Goal: Find contact information: Find contact information

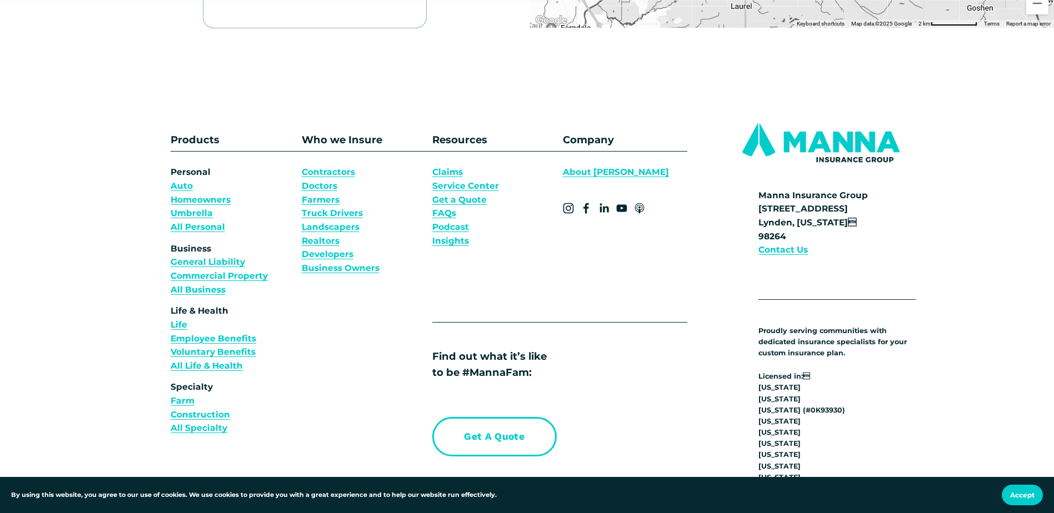
scroll to position [556, 0]
click at [796, 247] on strong "Contact Us" at bounding box center [783, 248] width 49 height 11
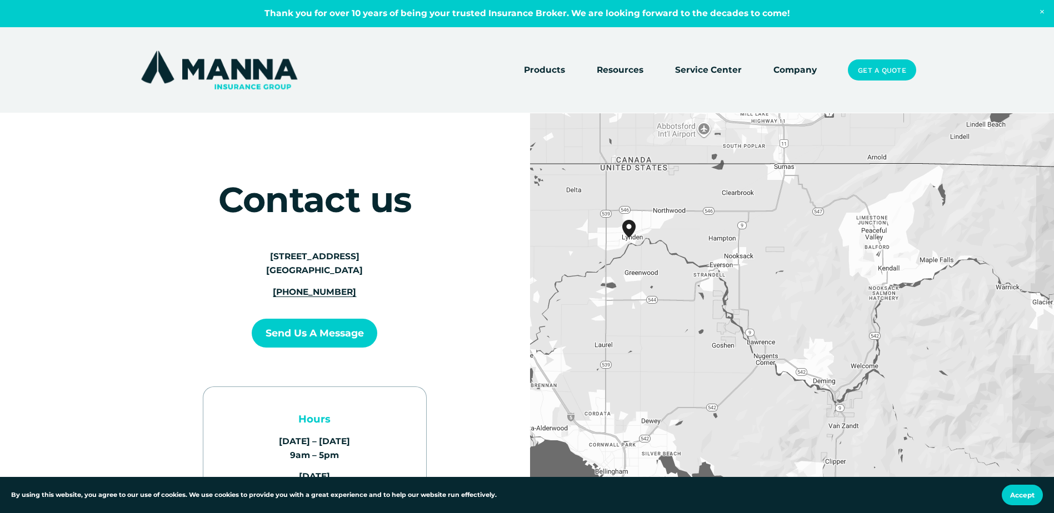
click at [803, 73] on link "Company" at bounding box center [795, 70] width 43 height 16
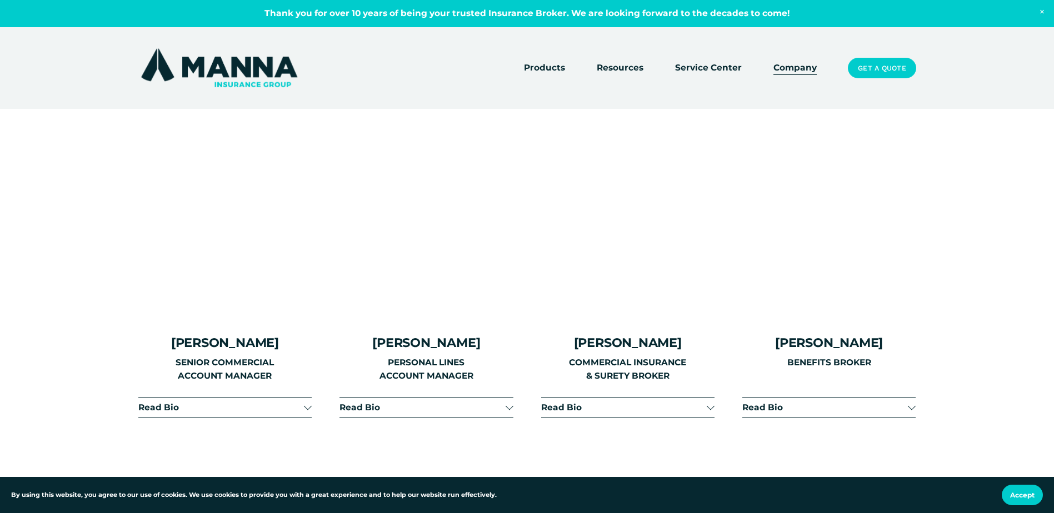
scroll to position [1611, 0]
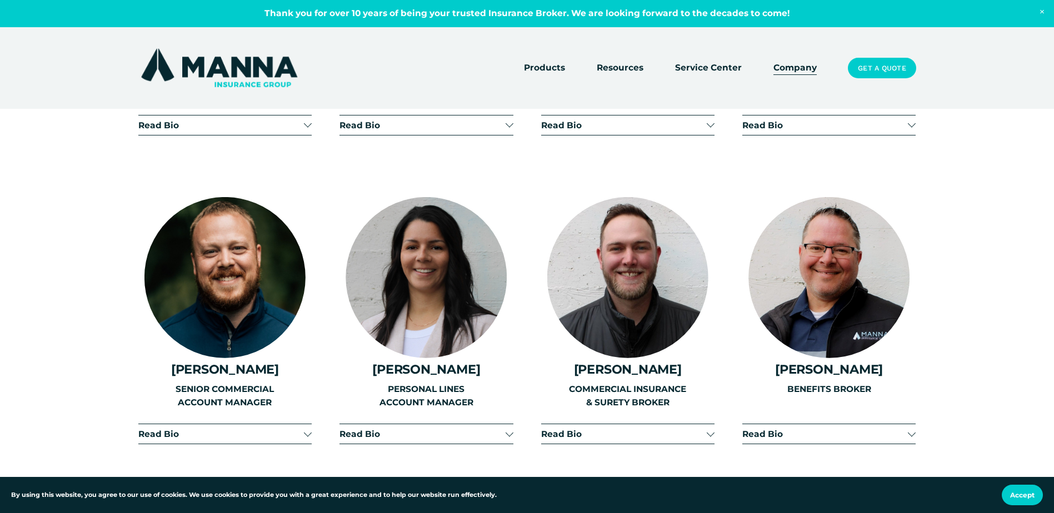
click at [434, 429] on span "Read Bio" at bounding box center [423, 434] width 166 height 11
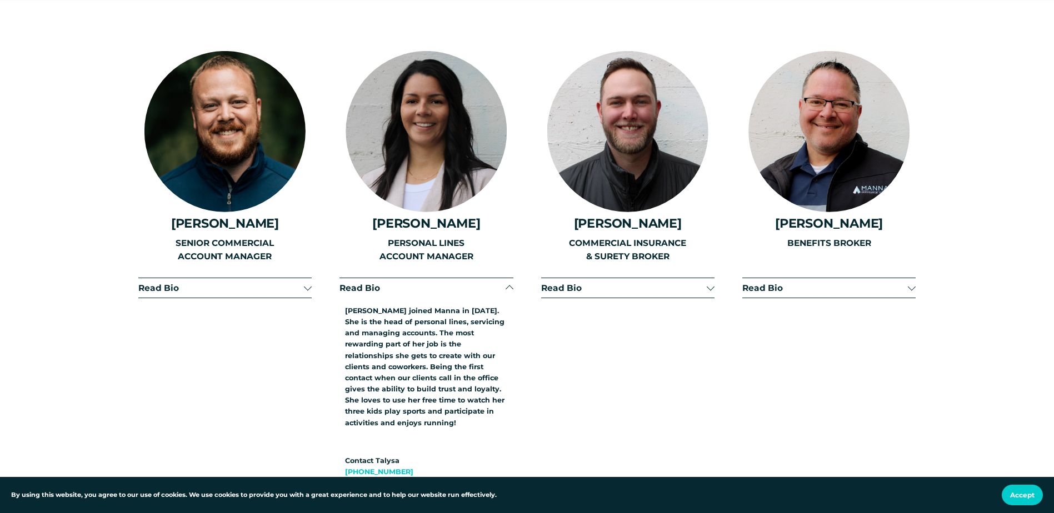
scroll to position [1723, 0]
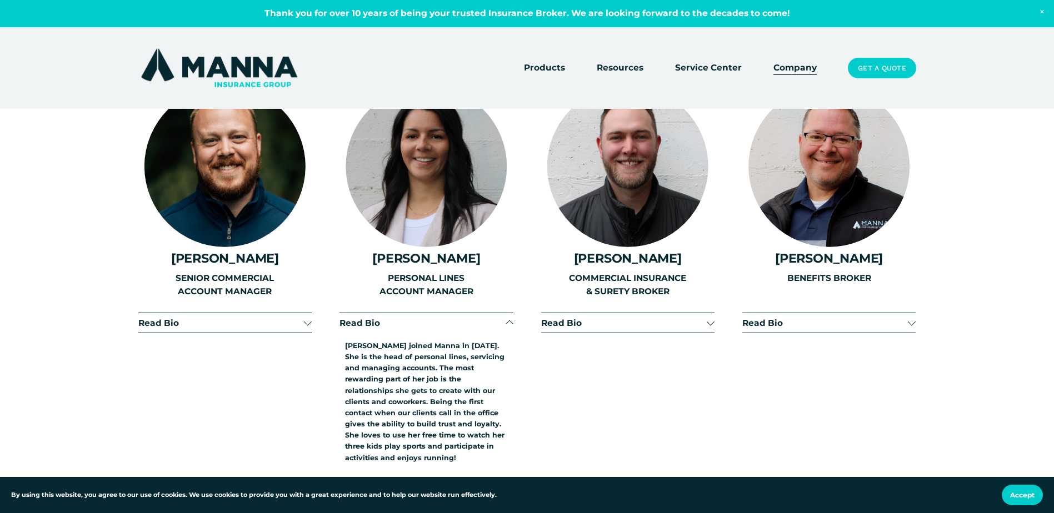
click at [436, 272] on p "PERSONAL LINES ACCOUNT MANAGER" at bounding box center [426, 285] width 173 height 27
click at [438, 251] on h4 "[PERSON_NAME]" at bounding box center [426, 258] width 173 height 14
click at [437, 284] on p "PERSONAL LINES ACCOUNT MANAGER" at bounding box center [426, 285] width 173 height 27
click at [430, 349] on p "[PERSON_NAME] joined Manna in [DATE]. She is the head of personal lines, servic…" at bounding box center [426, 402] width 162 height 123
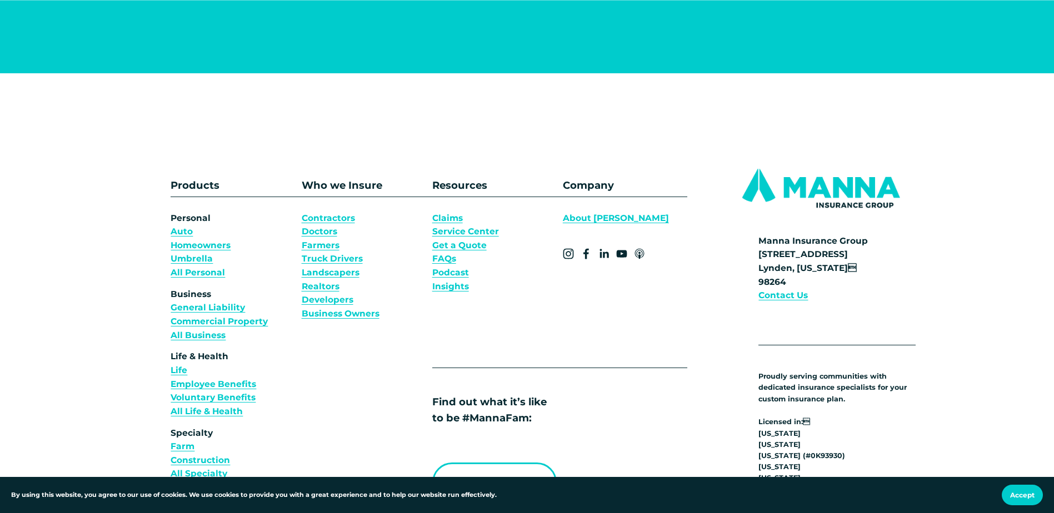
scroll to position [8548, 0]
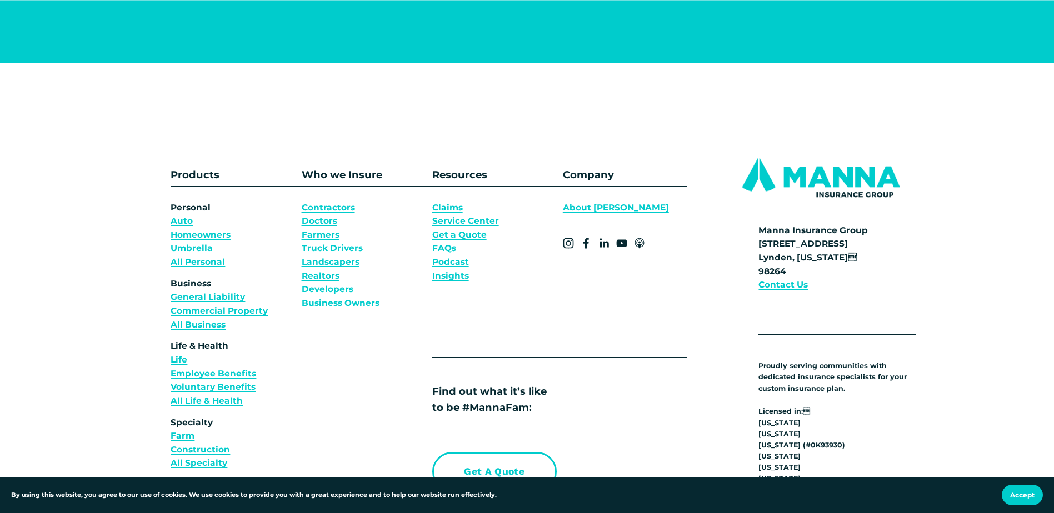
click at [770, 280] on strong "Contact Us" at bounding box center [783, 285] width 49 height 11
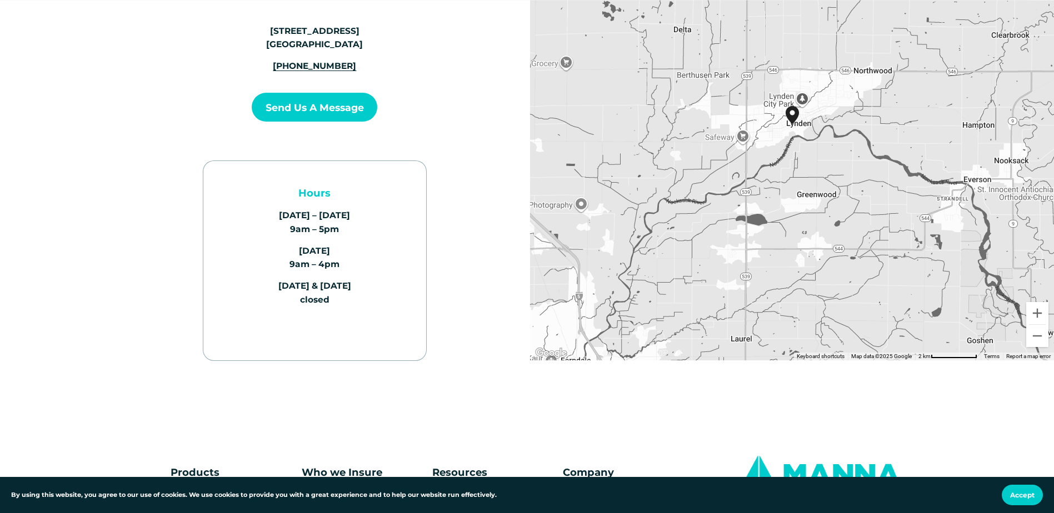
scroll to position [222, 0]
click at [315, 107] on button "Send us a Message" at bounding box center [315, 106] width 126 height 29
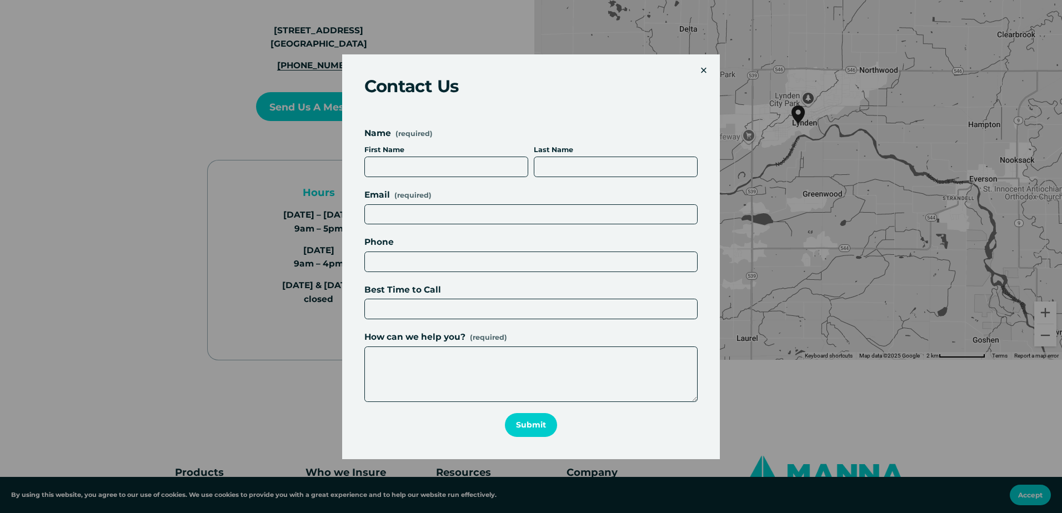
click at [705, 71] on div "×" at bounding box center [704, 70] width 12 height 12
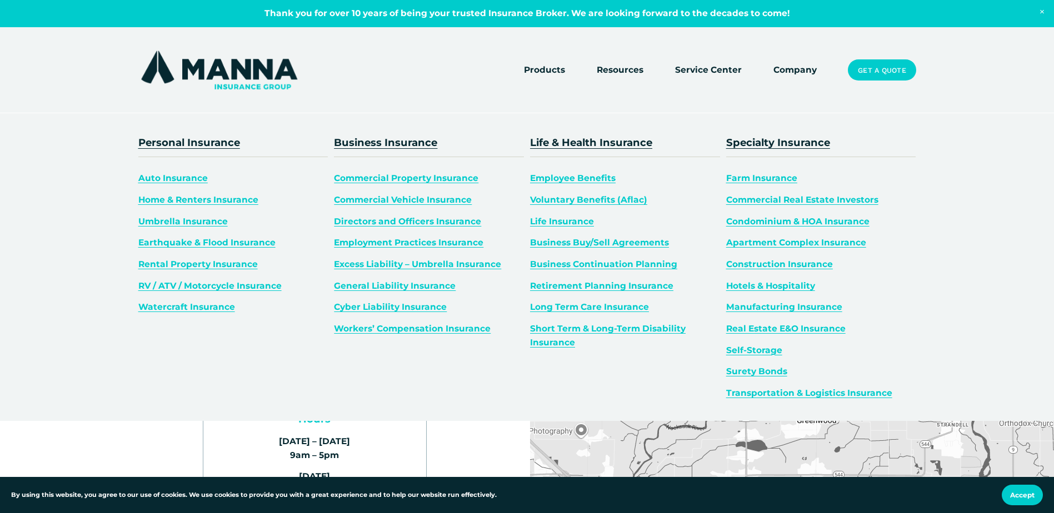
click at [490, 81] on div "Personal Insurance Auto Insurance Home & Renters Insurance Umbrella Insurance E…" at bounding box center [527, 210] width 1054 height 421
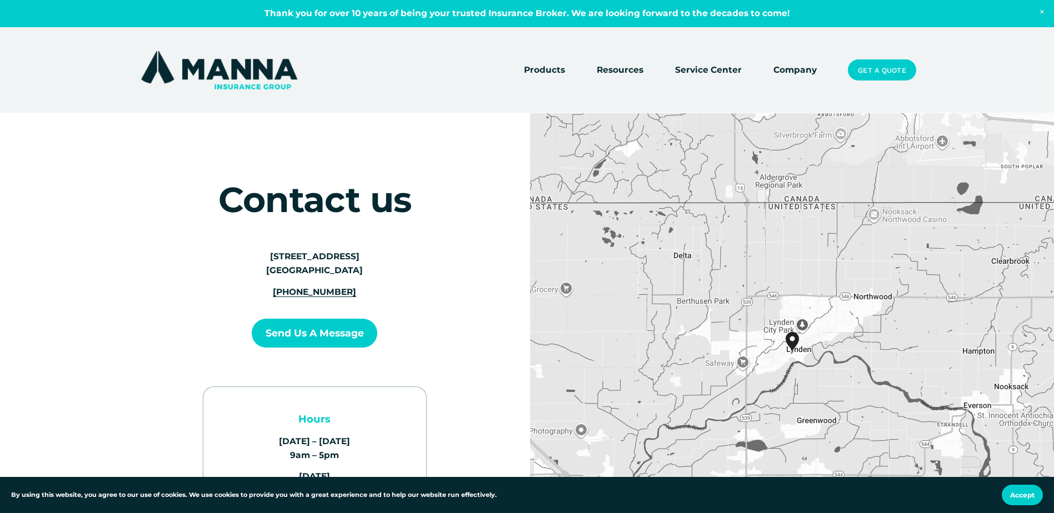
click at [788, 68] on link "Company" at bounding box center [795, 70] width 43 height 16
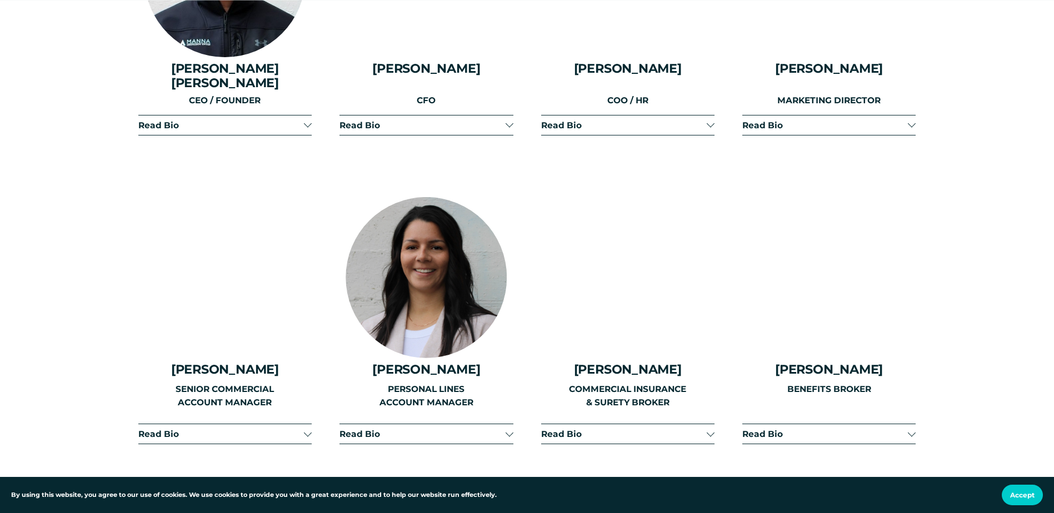
scroll to position [1667, 0]
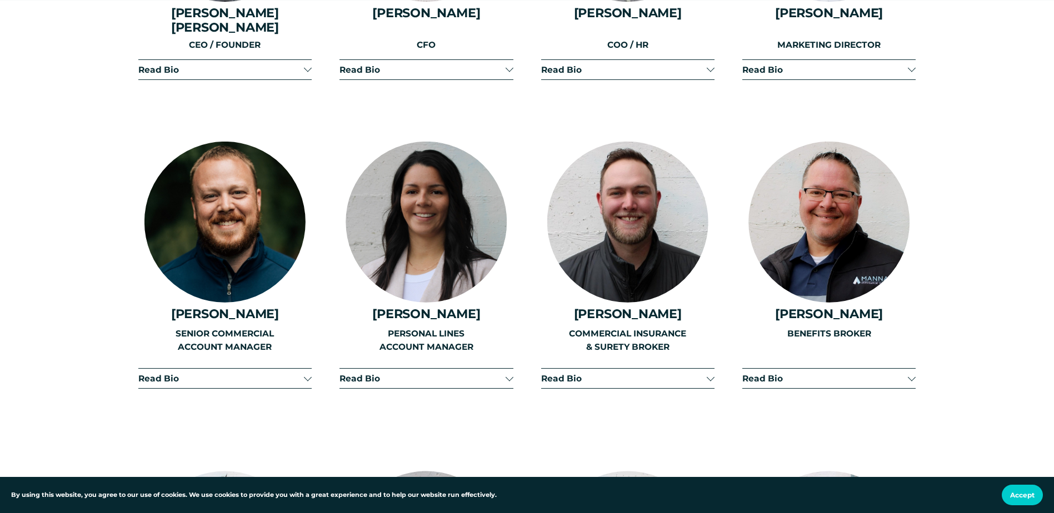
click at [501, 373] on span "Read Bio" at bounding box center [423, 378] width 166 height 11
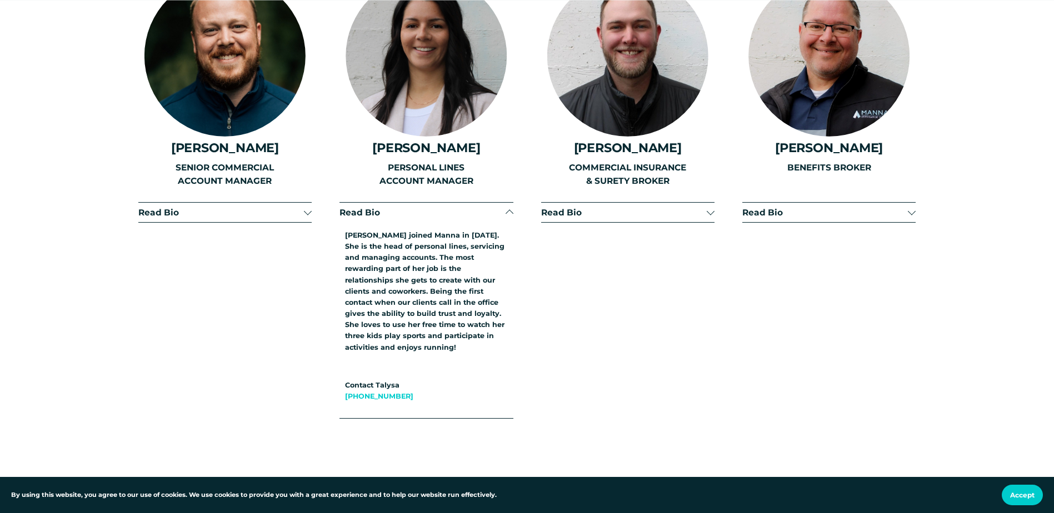
scroll to position [1834, 0]
